Goal: Task Accomplishment & Management: Check status

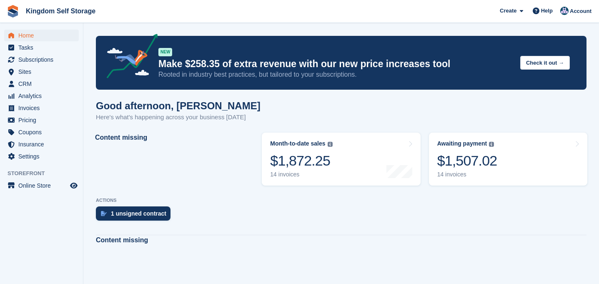
click at [30, 38] on span "Home" at bounding box center [43, 36] width 50 height 12
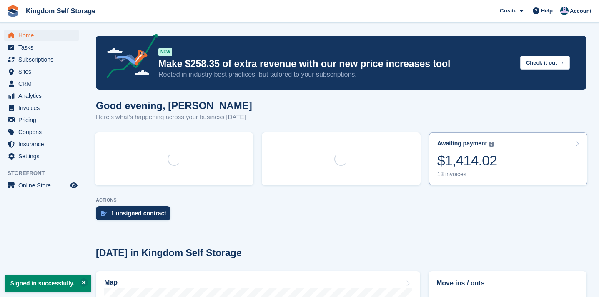
click at [470, 165] on div "$1,414.02" at bounding box center [467, 160] width 60 height 17
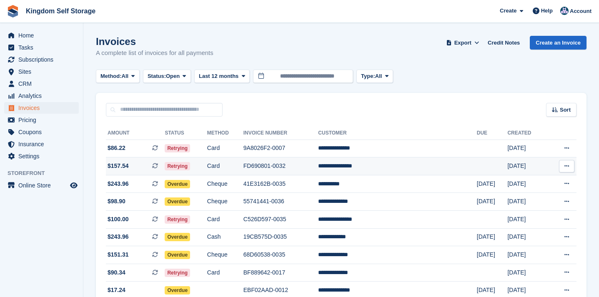
click at [411, 164] on td "**********" at bounding box center [397, 167] width 158 height 18
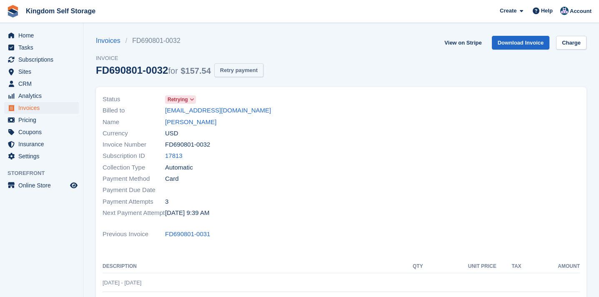
click at [254, 71] on button "Retry payment" at bounding box center [238, 70] width 49 height 14
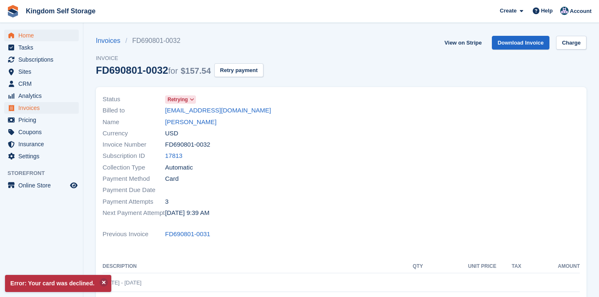
click at [28, 37] on span "Home" at bounding box center [43, 36] width 50 height 12
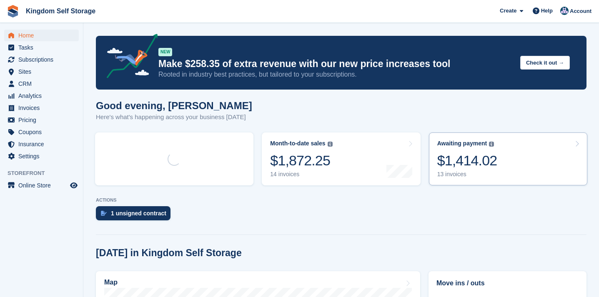
click at [458, 158] on div "$1,414.02" at bounding box center [467, 160] width 60 height 17
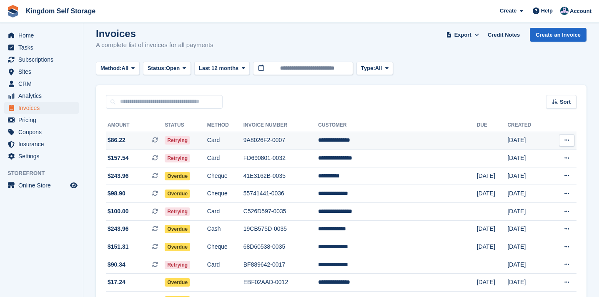
scroll to position [9, 0]
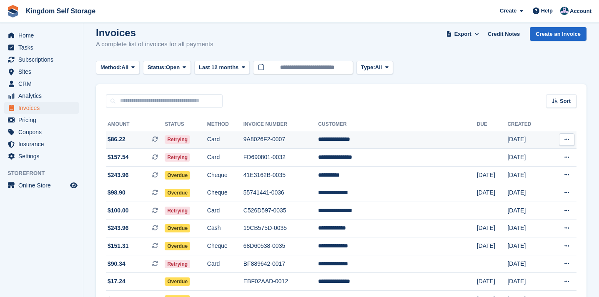
click at [409, 141] on td "**********" at bounding box center [397, 140] width 158 height 18
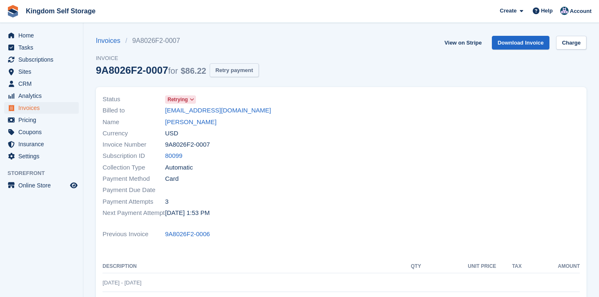
click at [243, 70] on button "Retry payment" at bounding box center [234, 70] width 49 height 14
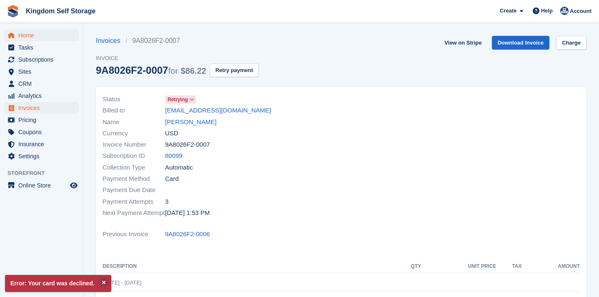
click at [29, 38] on span "Home" at bounding box center [43, 36] width 50 height 12
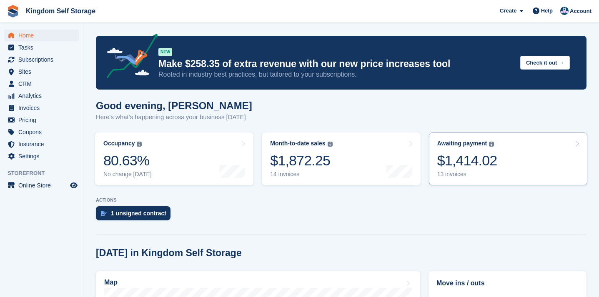
click at [481, 169] on div "$1,414.02" at bounding box center [467, 160] width 60 height 17
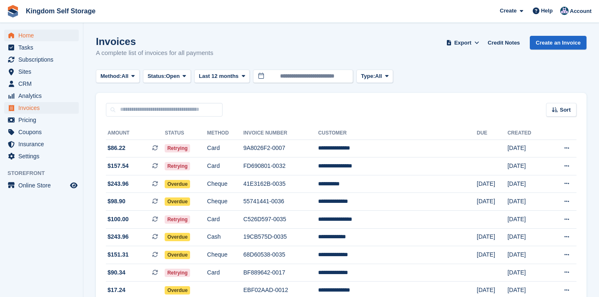
click at [31, 36] on span "Home" at bounding box center [43, 36] width 50 height 12
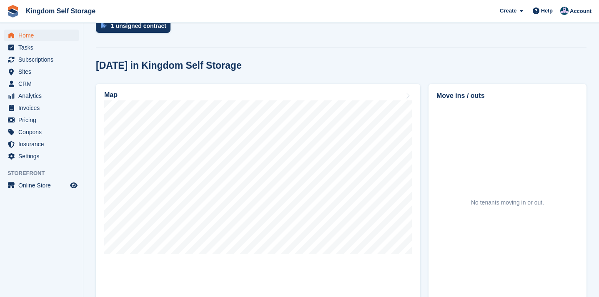
scroll to position [216, 0]
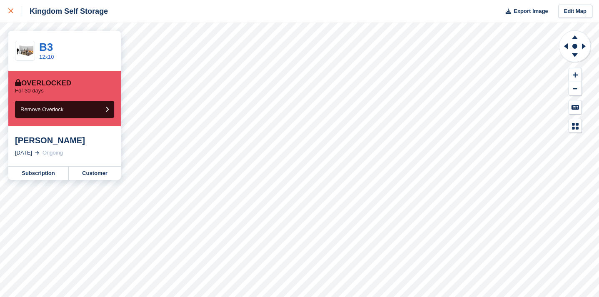
click at [12, 10] on icon at bounding box center [10, 10] width 5 height 5
